Goal: Check status: Check status

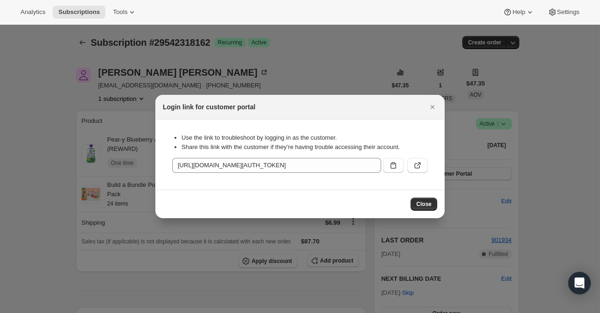
click at [432, 106] on icon "Close" at bounding box center [432, 106] width 9 height 9
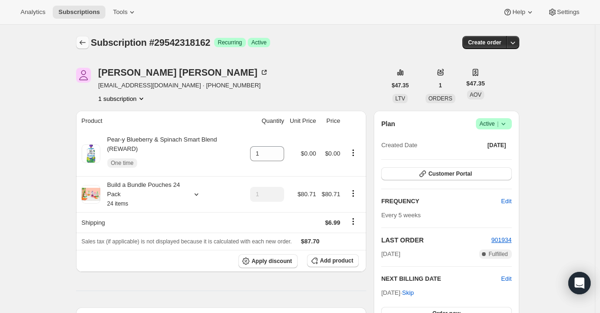
click at [83, 40] on icon "Subscriptions" at bounding box center [82, 42] width 9 height 9
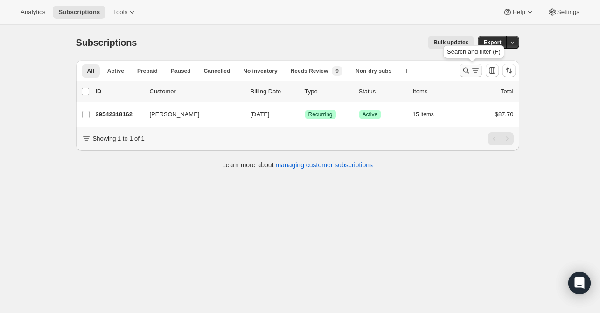
click at [465, 72] on icon "Search and filter results" at bounding box center [466, 70] width 9 height 9
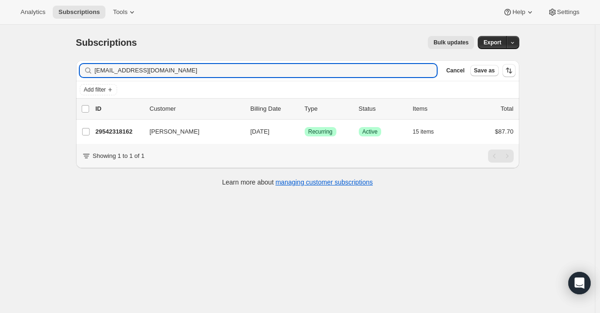
drag, startPoint x: 177, startPoint y: 71, endPoint x: 45, endPoint y: 64, distance: 132.7
click at [45, 64] on div "Subscriptions. This page is ready Subscriptions Bulk updates More actions Bulk …" at bounding box center [297, 181] width 595 height 313
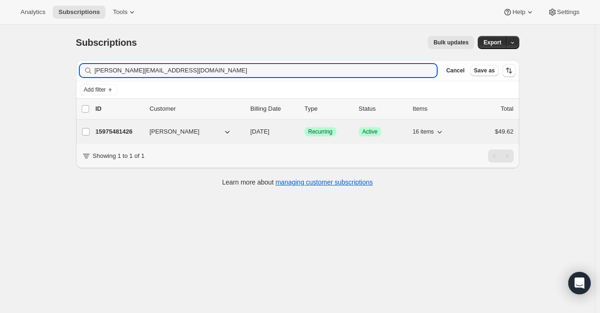
type input "[PERSON_NAME][EMAIL_ADDRESS][DOMAIN_NAME]"
click at [105, 132] on p "15975481426" at bounding box center [119, 131] width 47 height 9
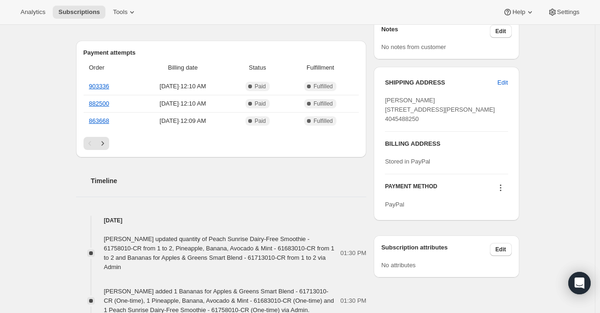
scroll to position [373, 0]
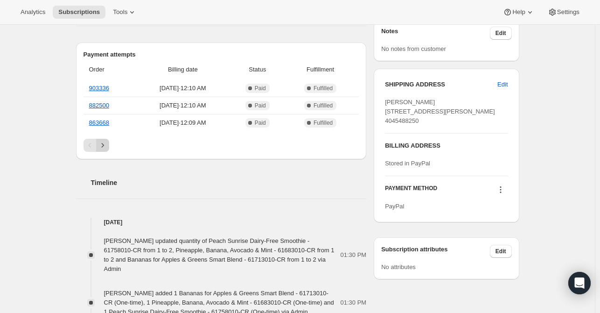
click at [105, 145] on icon "Next" at bounding box center [102, 144] width 9 height 9
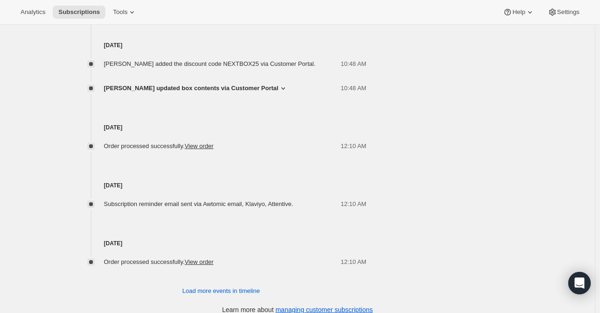
scroll to position [681, 0]
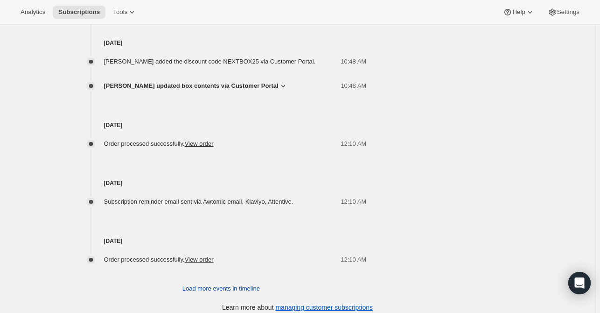
click at [211, 284] on span "Load more events in timeline" at bounding box center [220, 288] width 77 height 9
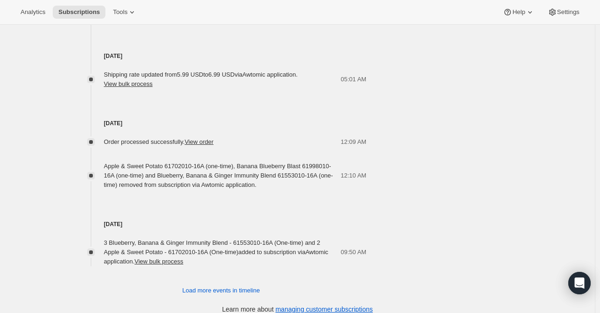
scroll to position [1133, 0]
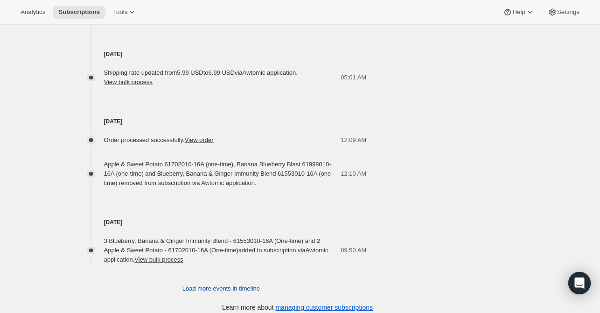
click at [218, 284] on span "Load more events in timeline" at bounding box center [220, 288] width 77 height 9
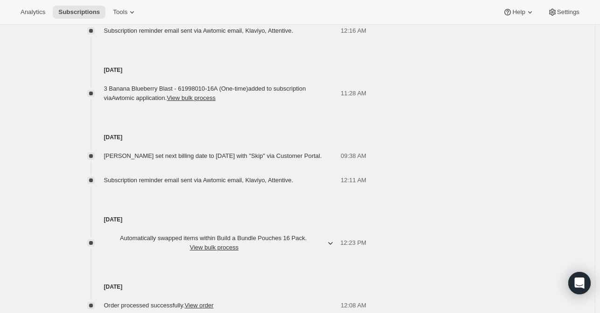
scroll to position [1475, 0]
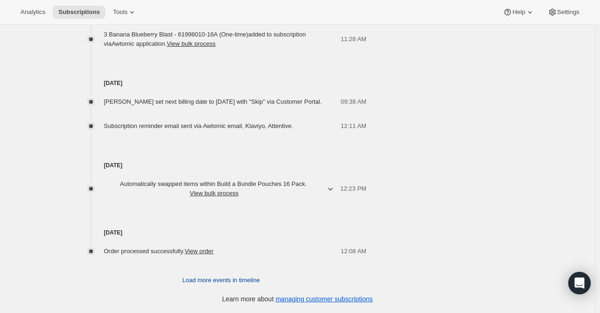
click at [196, 279] on span "Load more events in timeline" at bounding box center [220, 279] width 77 height 9
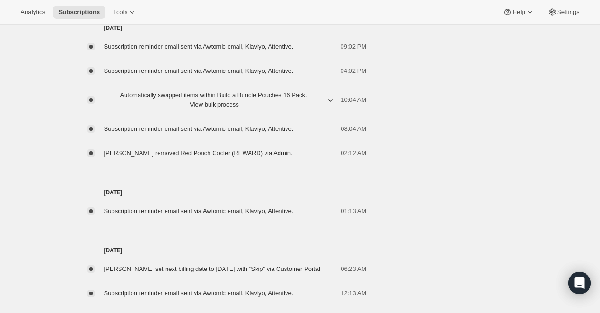
scroll to position [1895, 0]
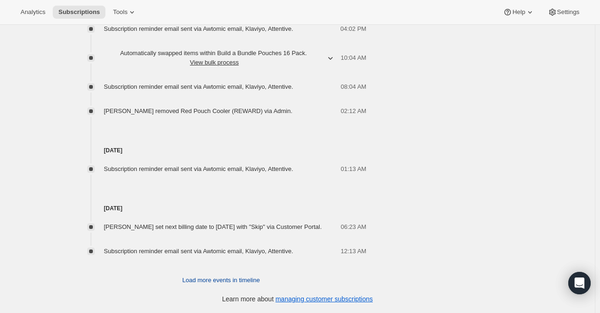
click at [196, 285] on span "Load more events in timeline" at bounding box center [220, 279] width 77 height 9
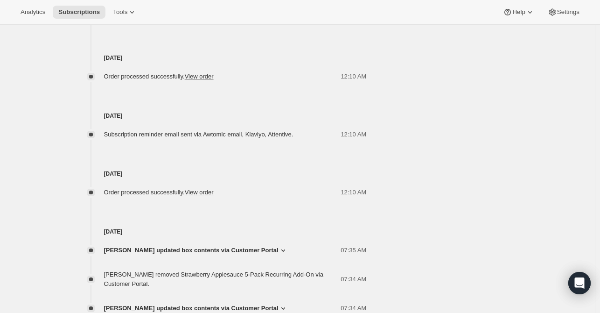
scroll to position [635, 0]
